Goal: Task Accomplishment & Management: Use online tool/utility

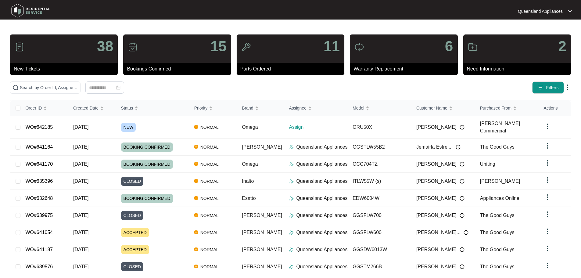
click at [76, 97] on div "38 New Tickets 15 Bookings Confirmed 11 Parts Ordered 6 Warranty Replacement 2 …" at bounding box center [290, 173] width 561 height 278
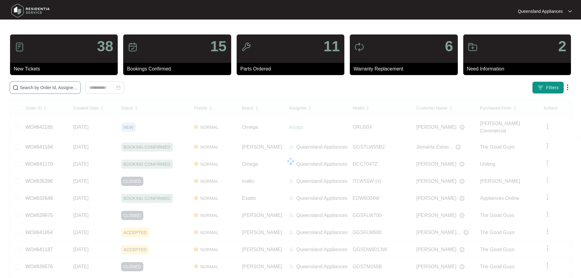
click at [75, 90] on input "text" at bounding box center [49, 87] width 58 height 7
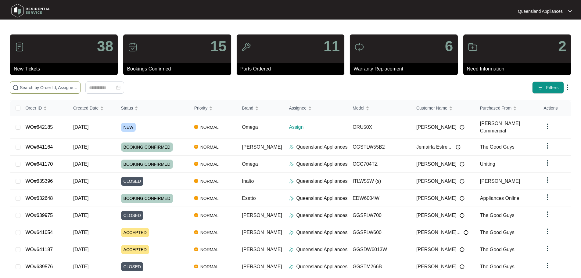
paste input "639909"
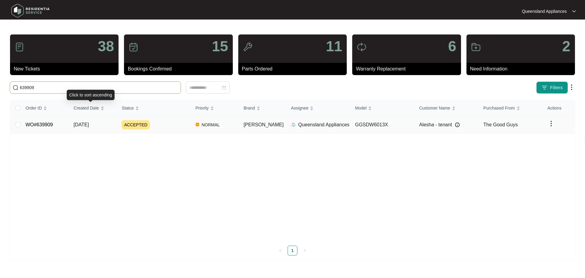
type input "639909"
click at [89, 124] on span "[DATE]" at bounding box center [81, 124] width 15 height 5
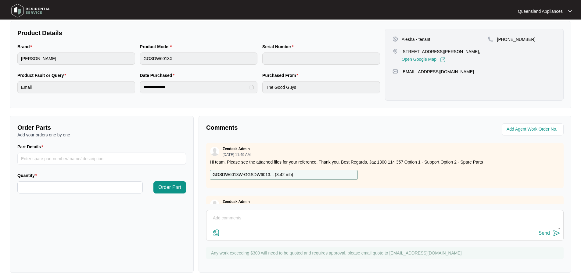
scroll to position [28, 0]
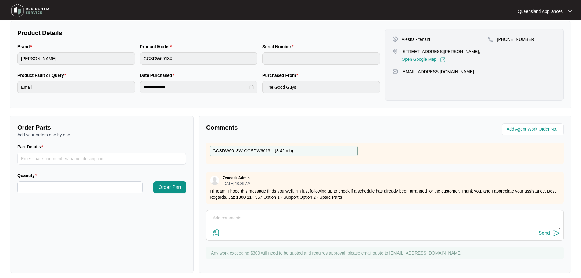
click at [281, 219] on textarea at bounding box center [384, 221] width 351 height 16
paste textarea "Called to dishwasher with an open circuit or break in wiring issue. Tech attend…"
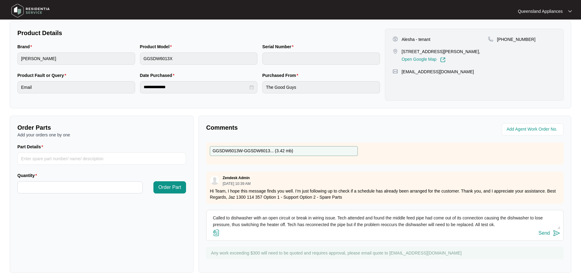
scroll to position [11, 0]
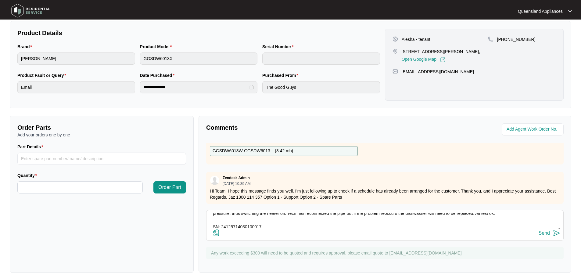
type textarea "Called to dishwasher with an open circuit or break in wiring issue. Tech attend…"
click at [556, 235] on img at bounding box center [556, 232] width 7 height 7
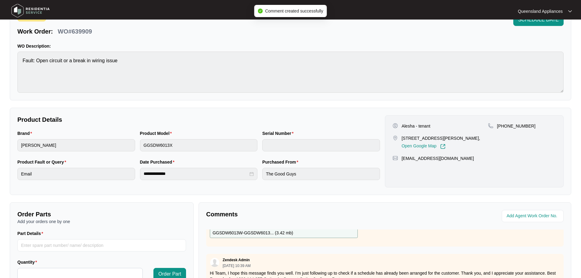
scroll to position [0, 0]
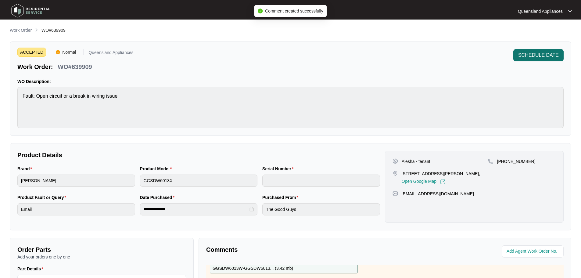
click at [530, 54] on span "SCHEDULE DATE" at bounding box center [538, 55] width 41 height 7
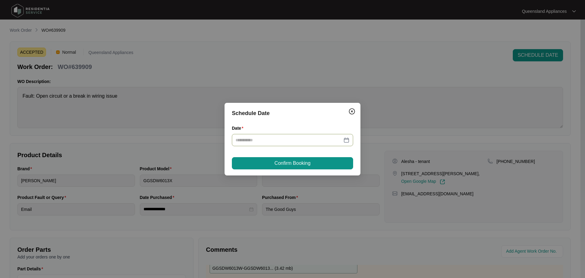
click at [347, 141] on div at bounding box center [293, 140] width 114 height 7
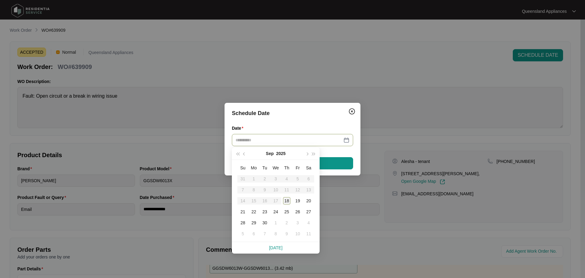
type input "**********"
click at [277, 200] on table "Su Mo Tu We Th Fr Sa 31 1 2 3 4 5 6 7 8 9 10 11 12 13 14 15 16 17 18 19 20 21 2…" at bounding box center [275, 200] width 77 height 77
type input "**********"
click at [286, 200] on div "18" at bounding box center [286, 200] width 7 height 7
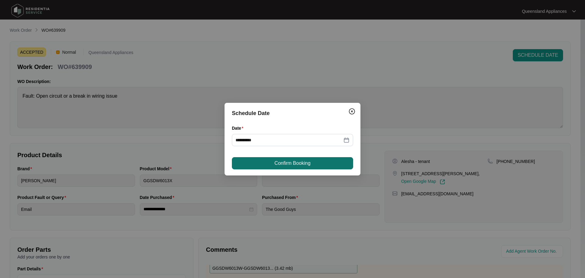
click at [299, 165] on span "Confirm Booking" at bounding box center [293, 162] width 36 height 7
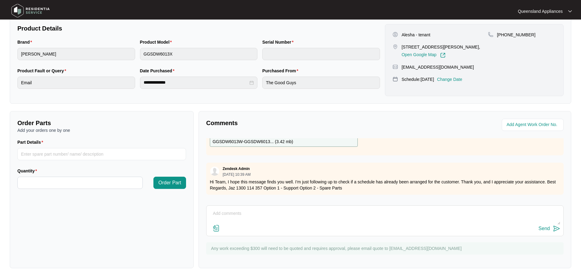
scroll to position [68, 0]
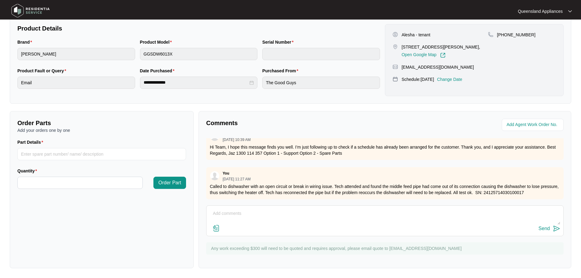
click at [355, 212] on textarea at bounding box center [384, 216] width 351 height 16
type textarea "PLEASE NOTE THE CORRECT ADDRESS FOR THIS CUSTOMER WAS: [STREET_ADDRESS][PERSON_…"
click at [556, 229] on img at bounding box center [556, 228] width 7 height 7
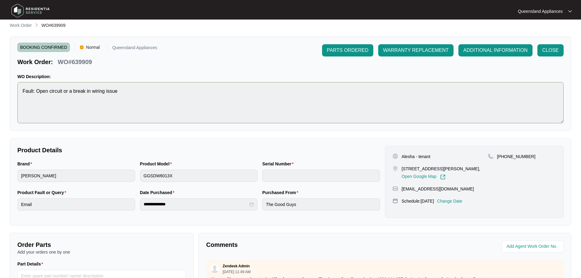
scroll to position [0, 0]
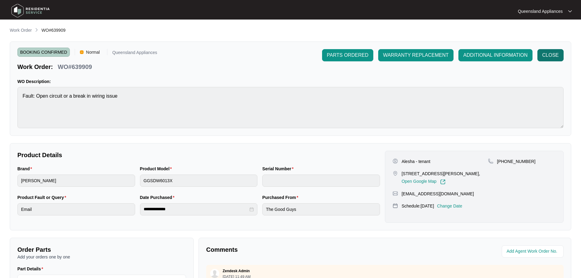
click at [542, 52] on span "CLOSE" at bounding box center [550, 55] width 16 height 7
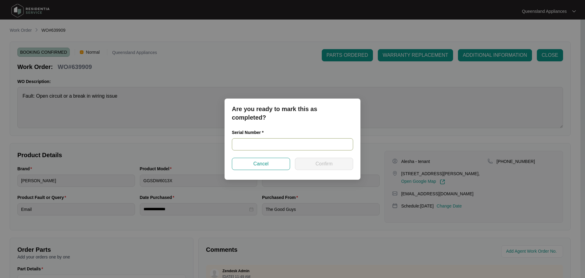
click at [281, 143] on input "text" at bounding box center [292, 144] width 121 height 12
paste input "24125714030100017"
type input "24125714030100017"
click at [325, 164] on span "Confirm" at bounding box center [323, 163] width 17 height 7
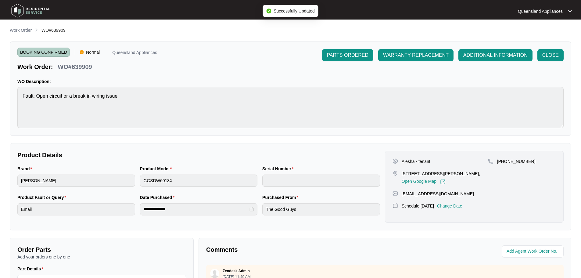
type input "24125714030100017"
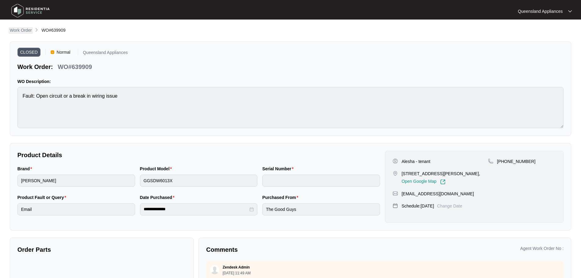
click at [25, 28] on p "Work Order" at bounding box center [21, 30] width 22 height 6
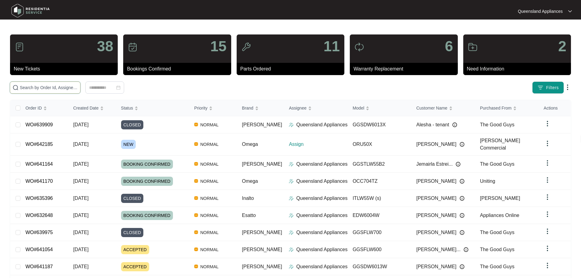
click at [56, 87] on input "text" at bounding box center [49, 87] width 58 height 7
paste input "639975"
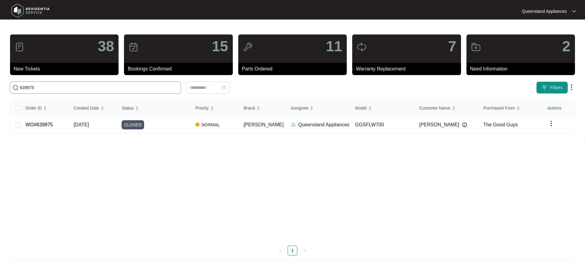
click at [58, 87] on input "639975" at bounding box center [99, 87] width 159 height 7
paste input "3191"
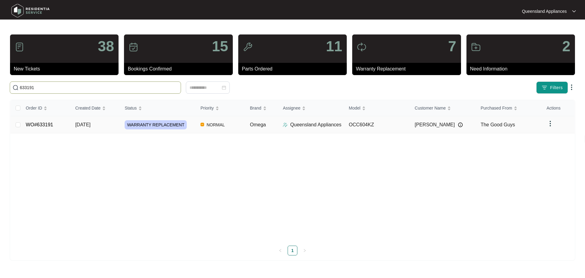
type input "633191"
click at [191, 126] on div "WARRANTY REPLACEMENT" at bounding box center [160, 124] width 71 height 9
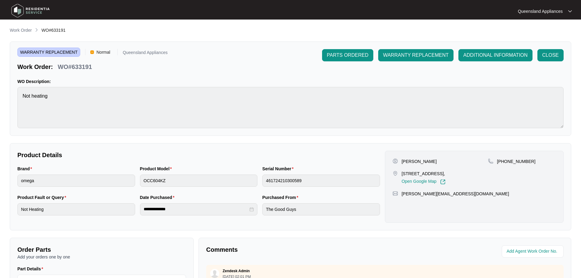
scroll to position [91, 0]
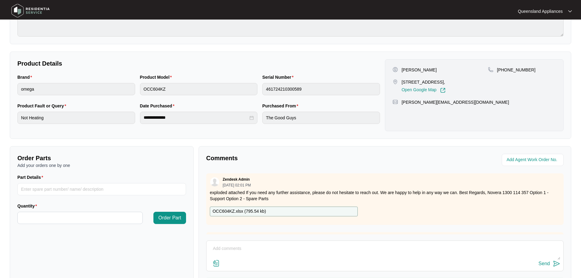
click at [507, 255] on textarea at bounding box center [384, 252] width 351 height 16
paste textarea "Called to cooktop not heating. OCC604KZ. The technician attended and inspected …"
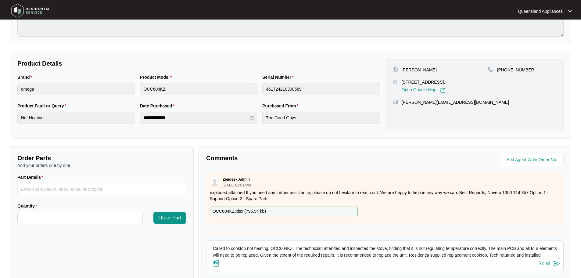
scroll to position [18, 0]
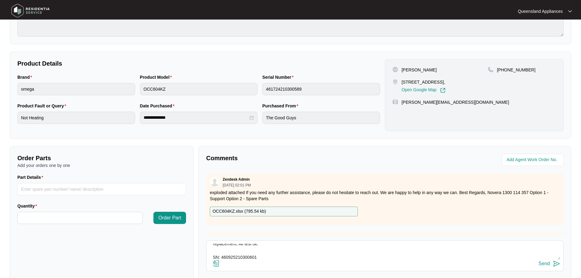
type textarea "Called to cooktop not heating. OCC604KZ. The technician attended and inspected …"
click at [558, 264] on img at bounding box center [556, 263] width 7 height 7
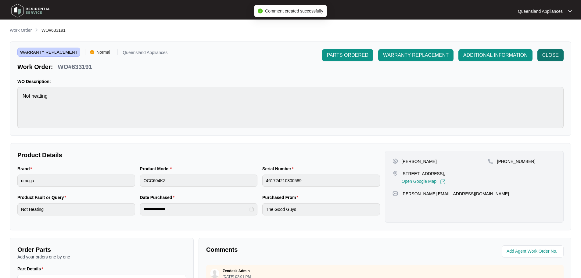
click at [553, 56] on span "CLOSE" at bounding box center [550, 55] width 16 height 7
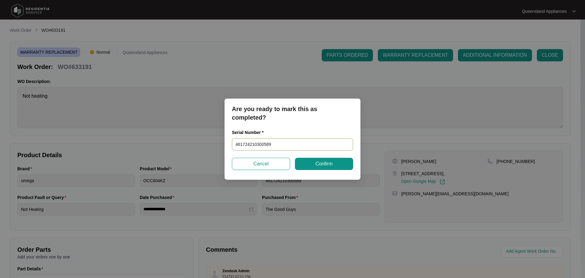
click at [247, 148] on input "461724210300589" at bounding box center [292, 144] width 121 height 12
paste input "0925210300601"
type input "460925210300601"
click at [334, 166] on button "Confirm" at bounding box center [324, 164] width 58 height 12
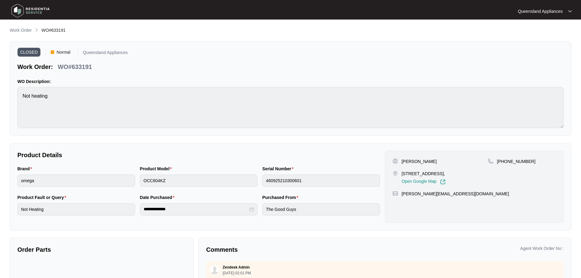
type input "461724210300589"
click at [18, 27] on main "**********" at bounding box center [290, 169] width 581 height 339
click at [18, 31] on p "Work Order" at bounding box center [21, 30] width 22 height 6
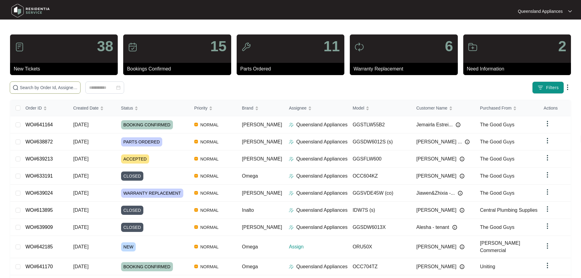
click at [78, 91] on input "text" at bounding box center [49, 87] width 58 height 7
paste input "638872"
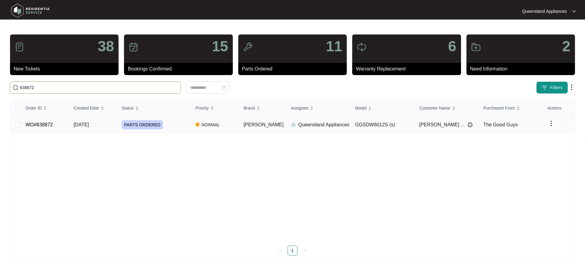
type input "638872"
click at [176, 128] on div "PARTS ORDERED" at bounding box center [156, 124] width 69 height 9
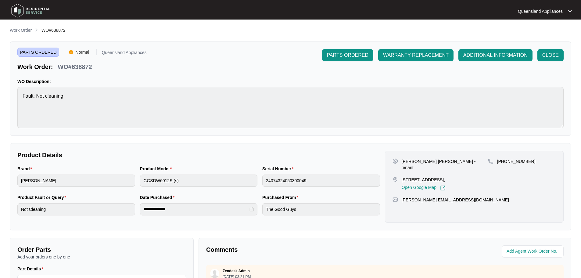
scroll to position [122, 0]
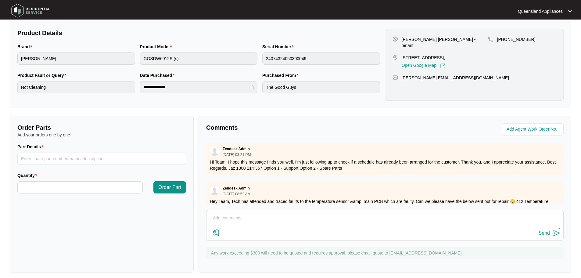
click at [245, 219] on textarea at bounding box center [384, 221] width 351 height 16
paste textarea "Called to dishwasher not cleaning. GGSDW6012S. Tech has attended and traced fau…"
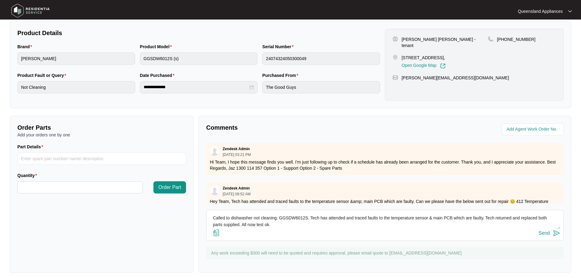
scroll to position [11, 0]
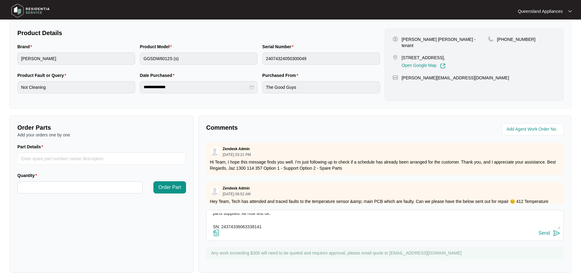
type textarea "Called to dishwasher not cleaning. GGSDW6012S. Tech has attended and traced fau…"
click at [558, 234] on img at bounding box center [556, 232] width 7 height 7
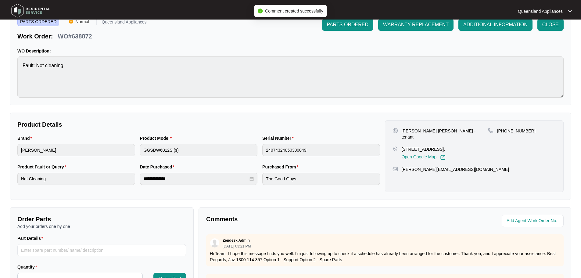
scroll to position [0, 0]
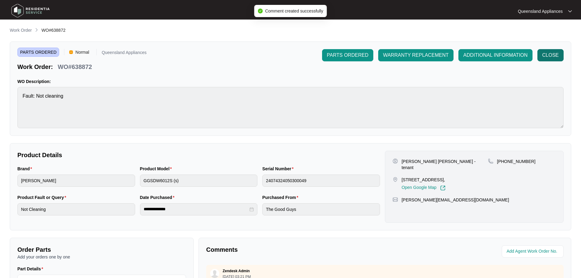
click at [544, 59] on span "CLOSE" at bounding box center [550, 55] width 16 height 7
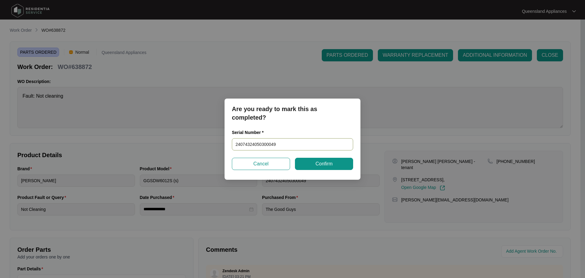
click at [258, 143] on input "24074324050300049" at bounding box center [292, 144] width 121 height 12
click at [336, 167] on button "Confirm" at bounding box center [324, 164] width 58 height 12
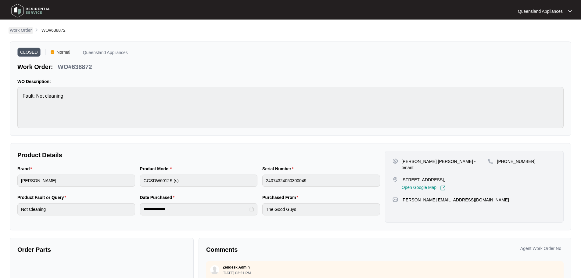
click at [21, 32] on p "Work Order" at bounding box center [21, 30] width 22 height 6
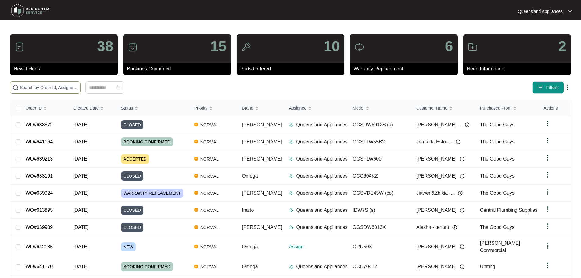
click at [55, 89] on input "text" at bounding box center [49, 87] width 58 height 7
paste input "633858"
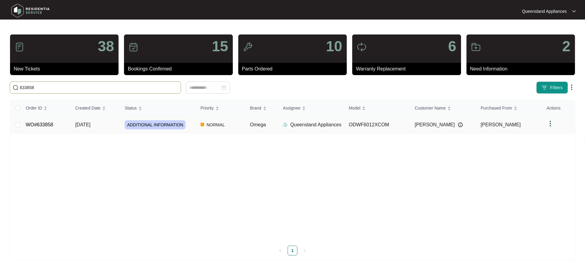
type input "633858"
click at [193, 120] on div "ADDITIONAL INFORMATION" at bounding box center [160, 124] width 71 height 9
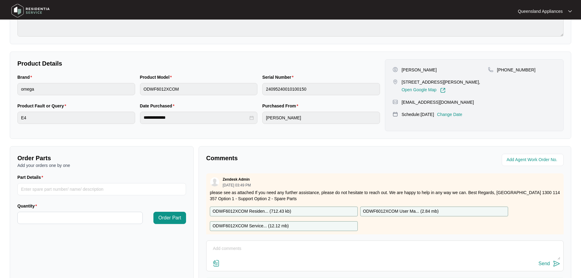
scroll to position [127, 0]
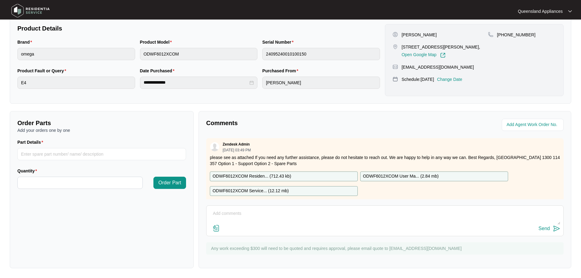
click at [233, 215] on textarea at bounding box center [384, 216] width 351 height 16
type textarea "Issue resolved - no additional charges"
click at [557, 230] on img at bounding box center [556, 228] width 7 height 7
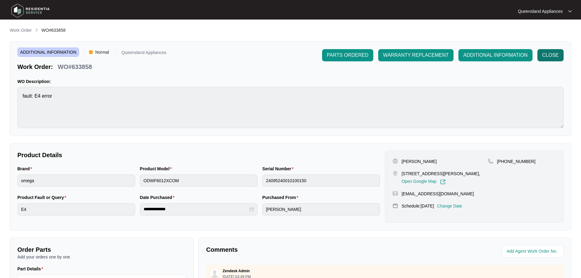
click at [546, 60] on button "CLOSE" at bounding box center [550, 55] width 26 height 12
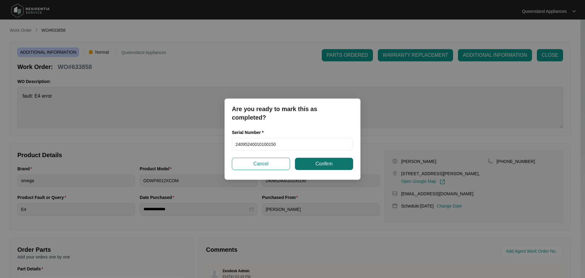
click at [326, 168] on button "Confirm" at bounding box center [324, 164] width 58 height 12
